Goal: Information Seeking & Learning: Learn about a topic

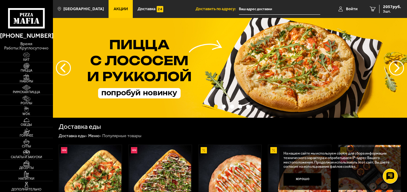
click at [114, 7] on span "Акции" at bounding box center [121, 9] width 14 height 4
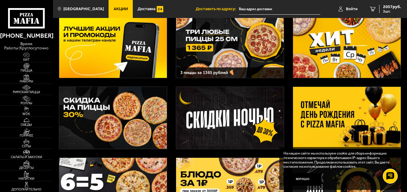
scroll to position [120, 0]
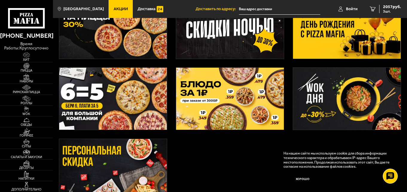
click at [322, 38] on img at bounding box center [347, 28] width 108 height 62
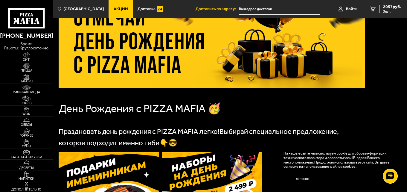
scroll to position [120, 0]
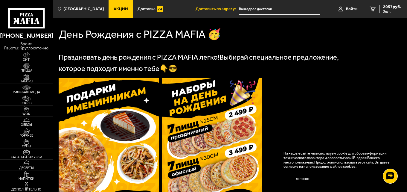
click at [120, 147] on img at bounding box center [109, 144] width 100 height 133
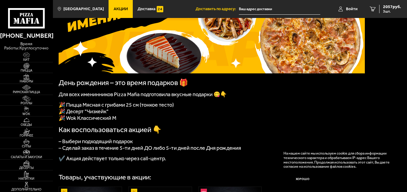
scroll to position [60, 0]
